Goal: Complete application form: Complete application form

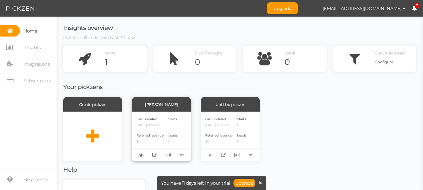
click at [178, 126] on p "1" at bounding box center [172, 125] width 9 height 4
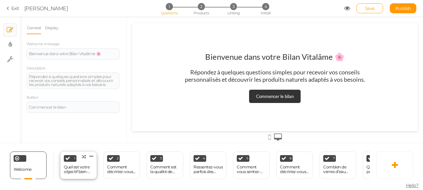
click at [75, 165] on div "Quel est votre objectif bien-être [DATE] ?" at bounding box center [78, 169] width 29 height 9
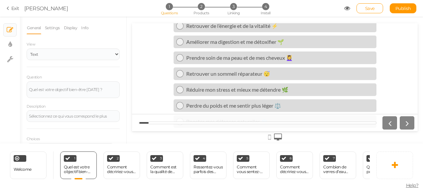
scroll to position [54, 0]
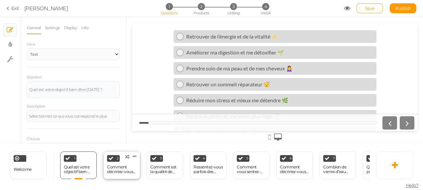
click at [118, 171] on div "Comment décririez-vous votre niveau d’énergie en ce moment ?" at bounding box center [121, 169] width 29 height 9
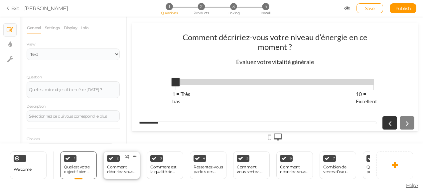
select select "1001"
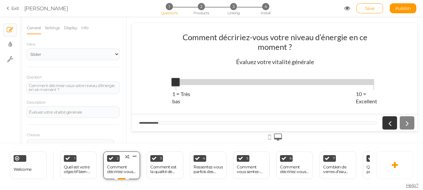
scroll to position [0, 0]
click at [90, 166] on div "Quel est votre objectif bien-être [DATE] ?" at bounding box center [78, 169] width 29 height 9
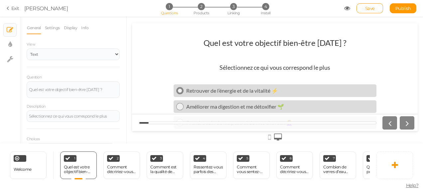
click at [180, 90] on div at bounding box center [179, 90] width 7 height 7
click at [408, 124] on icon at bounding box center [407, 123] width 9 height 9
click at [126, 165] on div "Comment décririez-vous votre niveau d’énergie en ce moment ?" at bounding box center [121, 169] width 29 height 9
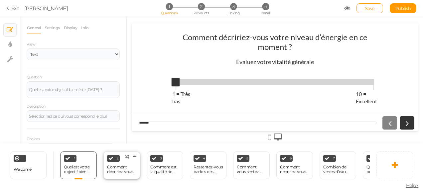
select select "1001"
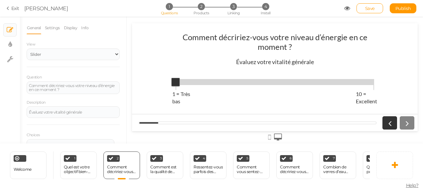
click at [265, 81] on span at bounding box center [275, 82] width 199 height 6
drag, startPoint x: 177, startPoint y: 79, endPoint x: 244, endPoint y: 75, distance: 66.7
click at [244, 75] on div "Comment décririez-vous votre niveau d’énergie en ce moment ? Évaluez votre vita…" at bounding box center [275, 77] width 216 height 101
click at [267, 85] on span at bounding box center [275, 82] width 199 height 6
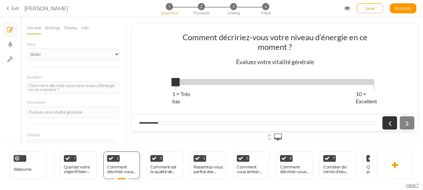
click at [267, 85] on span at bounding box center [275, 82] width 199 height 6
click at [267, 76] on div "Comment décririez-vous votre niveau d’énergie en ce moment ? Évaluez votre vita…" at bounding box center [275, 77] width 216 height 101
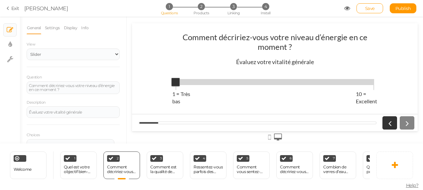
drag, startPoint x: 266, startPoint y: 76, endPoint x: 301, endPoint y: 188, distance: 118.1
click at [169, 131] on html "Comment décririez-vous votre niveau d’énergie en ce moment ? Évaluez votre vita…" at bounding box center [275, 77] width 286 height 108
click at [169, 165] on div "Comment est la qualité de votre sommeil ?" at bounding box center [164, 169] width 29 height 9
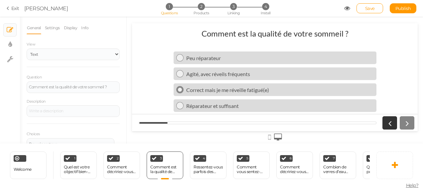
click at [182, 91] on icon at bounding box center [180, 90] width 4 height 4
click at [209, 164] on div "Ressentez-vous parfois des inconforts digestifs (ballonnements, lourdeurs) ?" at bounding box center [208, 170] width 29 height 12
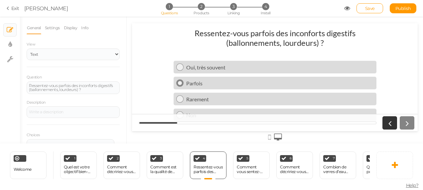
click at [178, 83] on icon at bounding box center [180, 83] width 4 height 4
click at [248, 164] on div "Comment vous sentez-vous face au stress quotidien ?" at bounding box center [251, 170] width 29 height 12
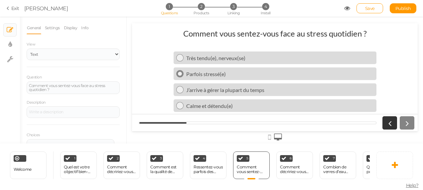
click at [177, 73] on div at bounding box center [179, 73] width 7 height 7
click at [300, 160] on div "6 Comment décririez-vous vos habitudes alimentaires ? × Define the conditions t…" at bounding box center [295, 166] width 37 height 28
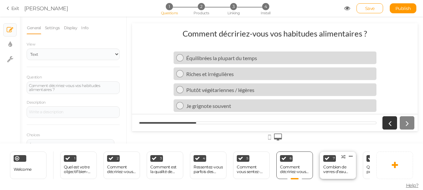
click at [336, 164] on div "Combien de verres d’eau buvez-vous en moyenne par jour ?" at bounding box center [337, 170] width 29 height 12
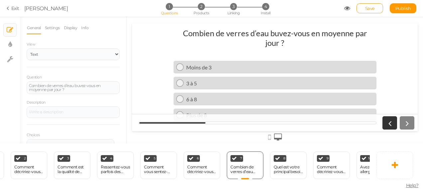
scroll to position [0, 93]
click at [292, 174] on div "8 Quel est votre principal besoin capillaire ? × Define the conditions to show …" at bounding box center [288, 166] width 37 height 28
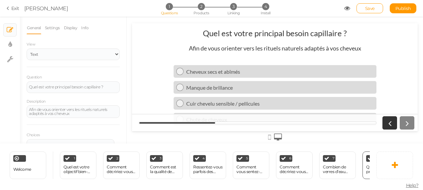
scroll to position [0, 0]
click at [74, 168] on div "Quel est votre objectif bien-être [DATE] ?" at bounding box center [78, 169] width 29 height 9
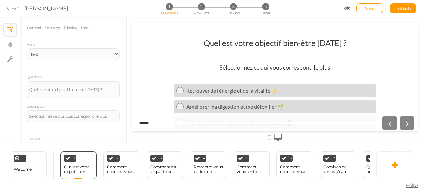
click at [419, 112] on div at bounding box center [275, 80] width 297 height 127
click at [178, 89] on icon at bounding box center [180, 91] width 4 height 4
click at [178, 88] on div at bounding box center [179, 90] width 7 height 7
